Goal: Transaction & Acquisition: Obtain resource

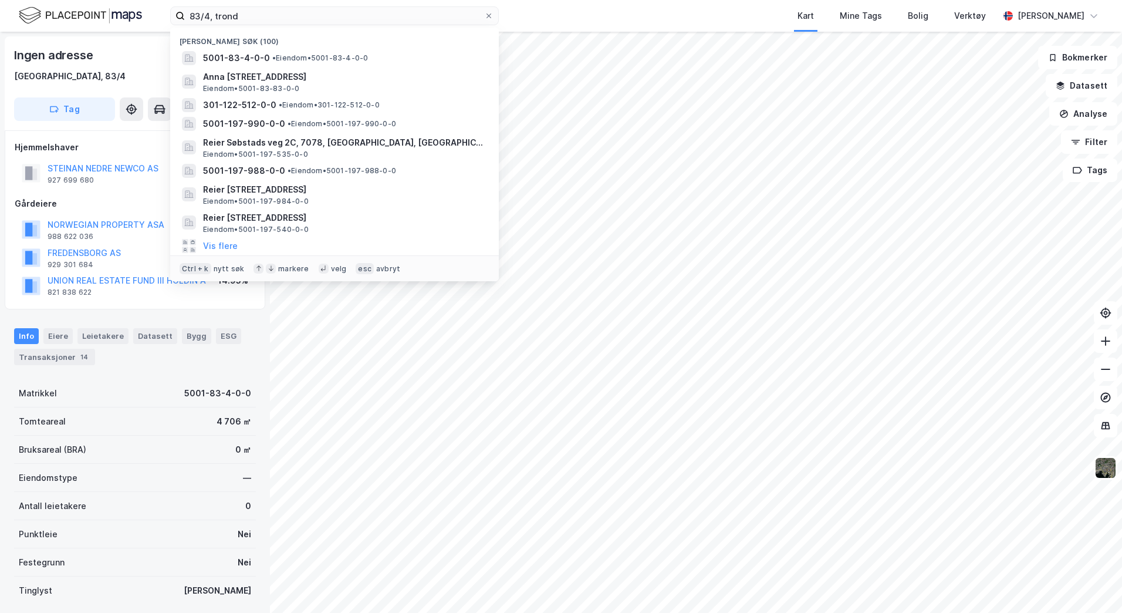
click at [154, 21] on div "83/4, [PERSON_NAME] søk (100) 5001-83-4-0-0 • Eiendom • 5001-83-4-0-0 Anna [STR…" at bounding box center [561, 16] width 1122 height 32
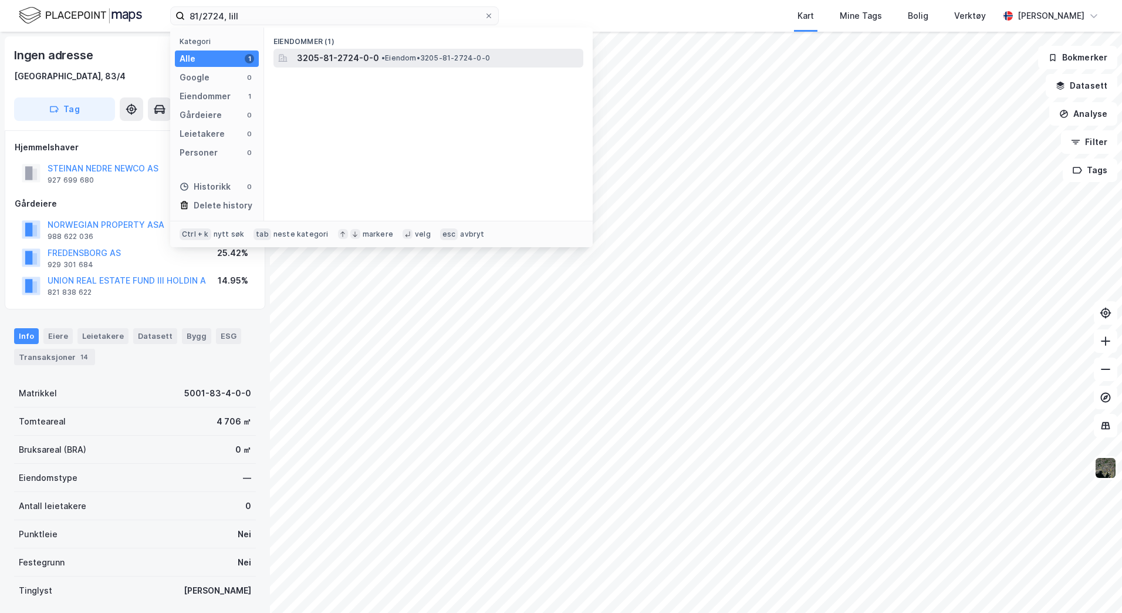
type input "81/2724, lill"
click at [349, 59] on span "3205-81-2724-0-0" at bounding box center [338, 58] width 82 height 14
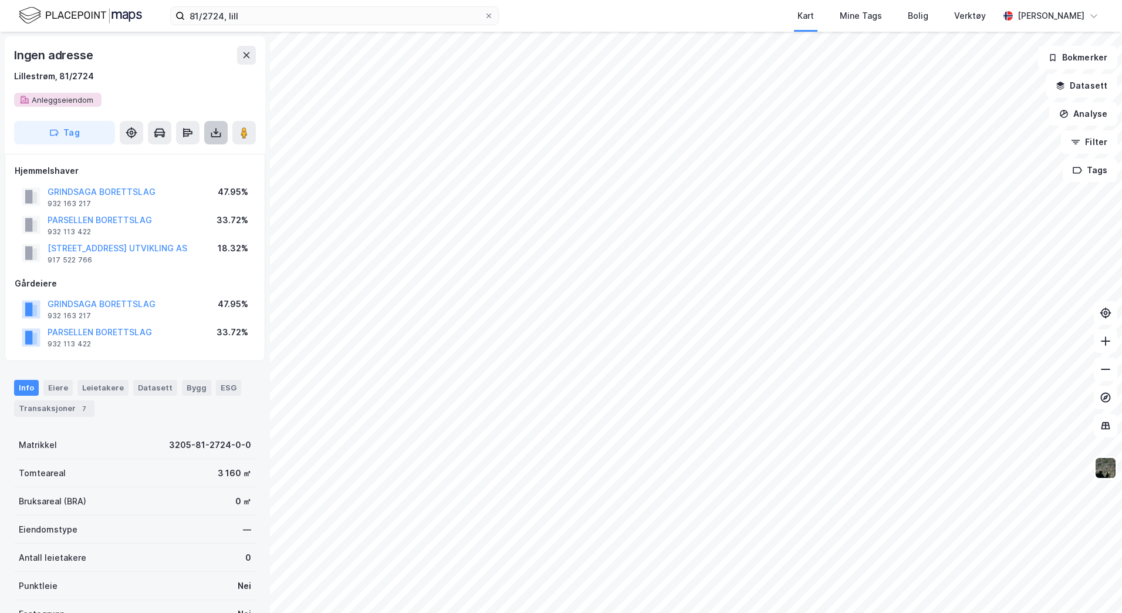
click at [215, 131] on icon at bounding box center [216, 133] width 12 height 12
click at [168, 157] on div "Last ned grunnbok" at bounding box center [158, 155] width 68 height 9
